Goal: Register for event/course

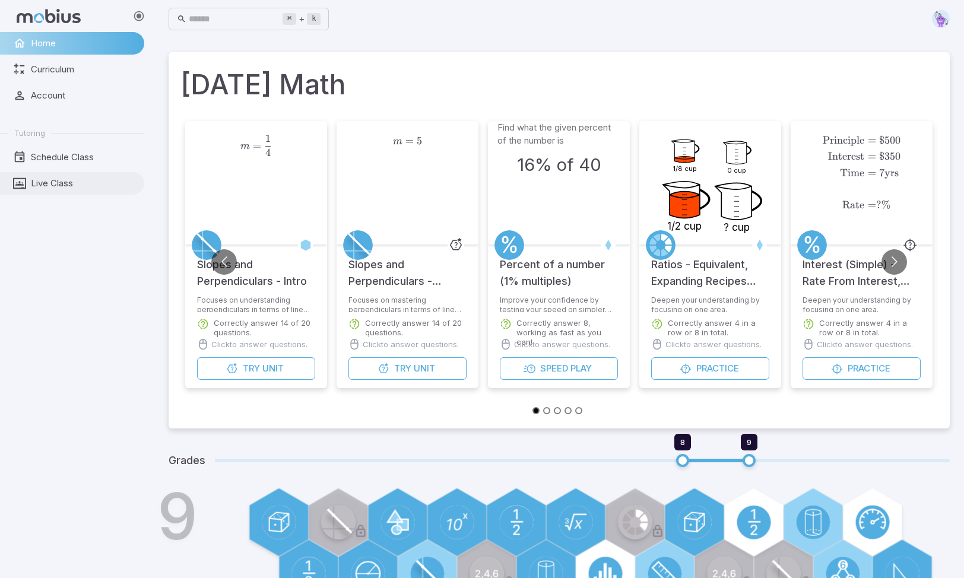
click at [46, 183] on span "Live Class" at bounding box center [83, 183] width 105 height 13
